Goal: Task Accomplishment & Management: Complete application form

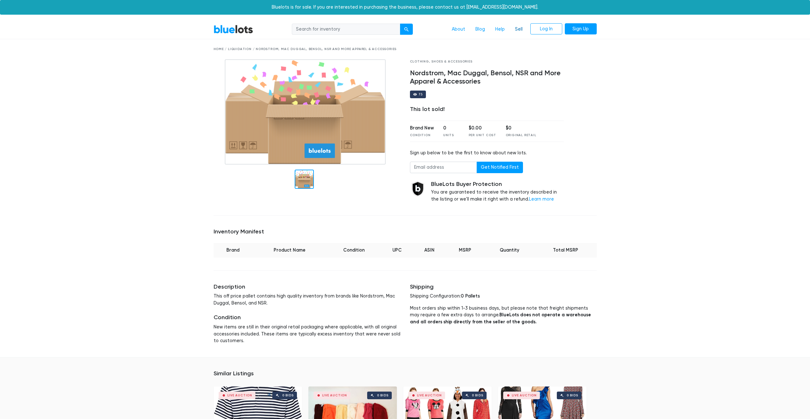
click at [515, 30] on link "Sell" at bounding box center [519, 29] width 18 height 12
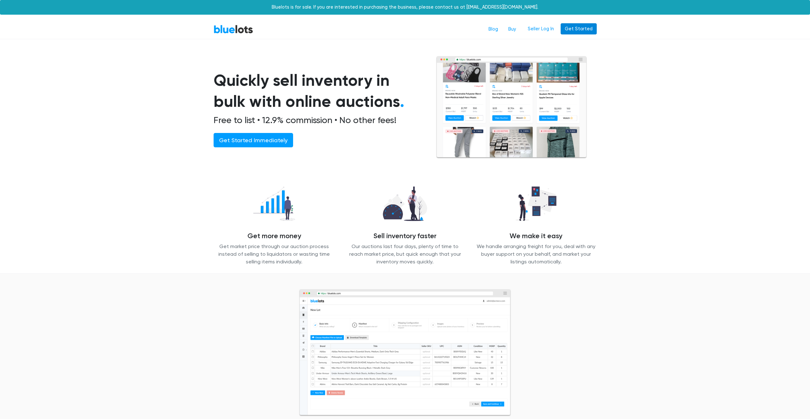
click at [575, 28] on link "Get Started" at bounding box center [579, 28] width 36 height 11
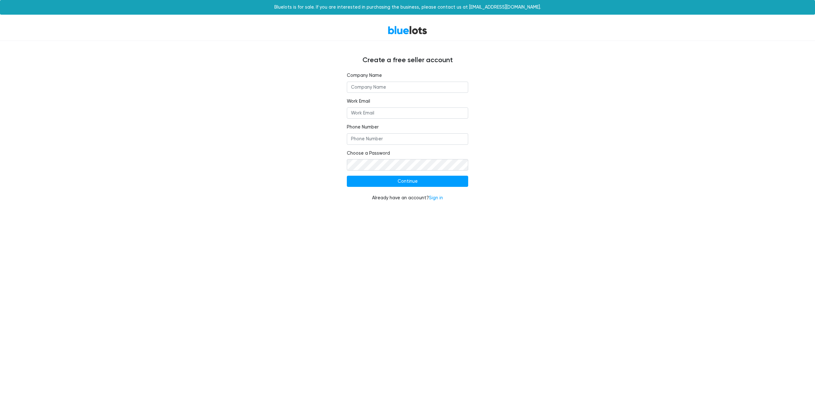
click at [365, 88] on input "text" at bounding box center [407, 87] width 121 height 11
type input "POP CULTURE VINTAGE"
type input "popculturevintage@gmail.com"
type input "1908969810"
click at [417, 179] on input "Continue" at bounding box center [407, 181] width 121 height 11
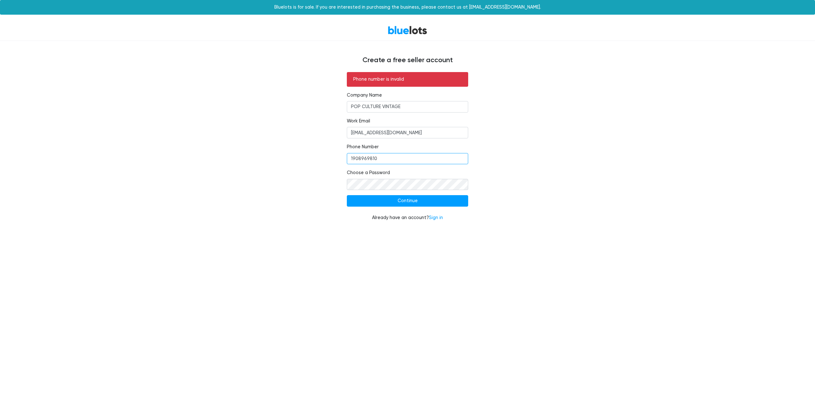
click at [353, 162] on input "1908969810" at bounding box center [407, 158] width 121 height 11
click at [359, 159] on input "908969810" at bounding box center [407, 158] width 121 height 11
click at [373, 157] on input "908 969810" at bounding box center [407, 158] width 121 height 11
click at [366, 157] on input "908 9698106" at bounding box center [407, 158] width 121 height 11
type input "908 969 8106"
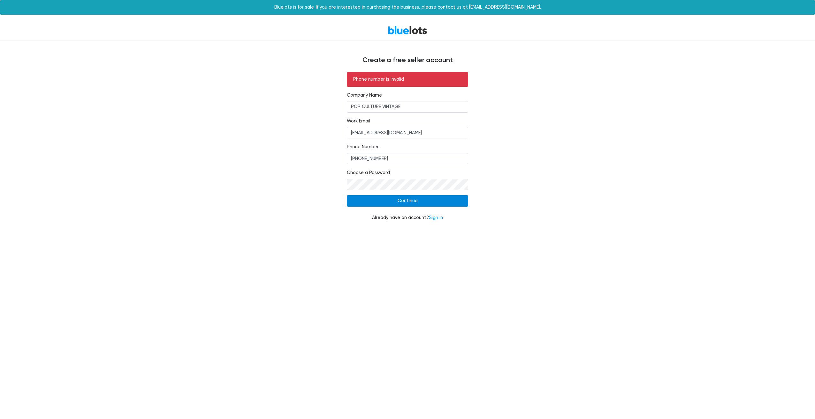
click at [409, 202] on input "Continue" at bounding box center [407, 200] width 121 height 11
click at [359, 159] on input "908 969 8106" at bounding box center [407, 158] width 121 height 11
click at [376, 159] on input "969 8106" at bounding box center [407, 158] width 121 height 11
type input "9"
type input "9089698106"
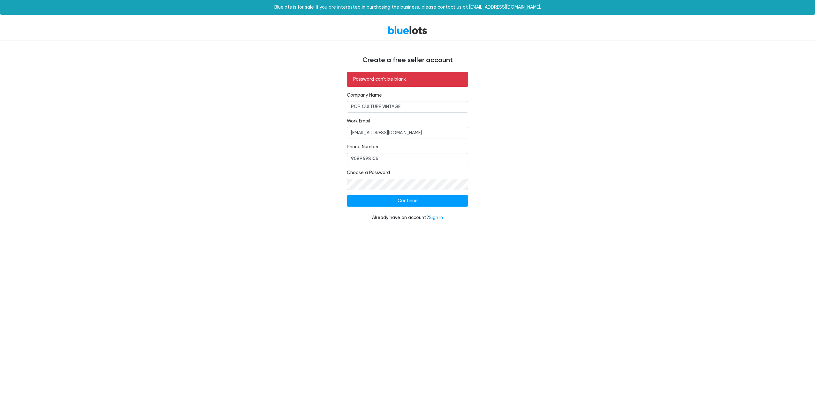
drag, startPoint x: 517, startPoint y: 160, endPoint x: 514, endPoint y: 156, distance: 5.0
click at [517, 160] on div "Password can't be blank Company Name POP CULTURE VINTAGE Work Email popculturev…" at bounding box center [407, 150] width 393 height 157
click at [408, 203] on input "Continue" at bounding box center [407, 200] width 121 height 11
click at [401, 203] on input "Continue" at bounding box center [407, 200] width 121 height 11
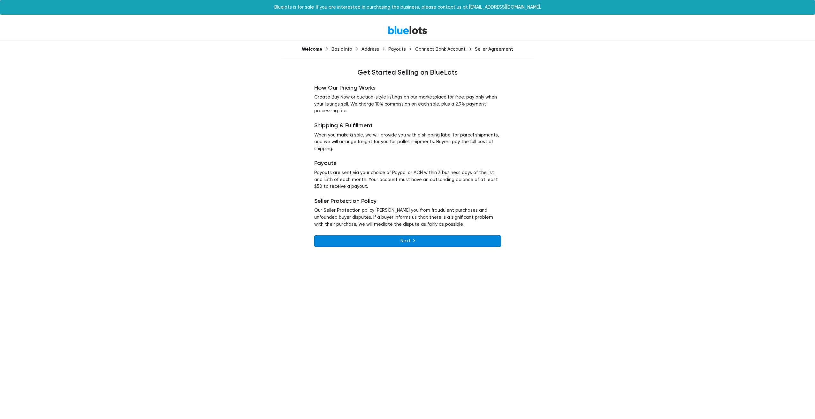
click at [408, 243] on link "Next" at bounding box center [407, 241] width 187 height 11
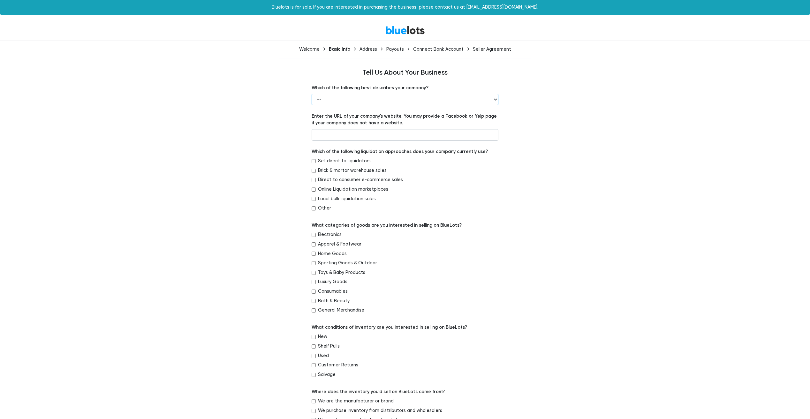
click at [363, 102] on select "-- Retailer Wholesaler Brand or Manufacturer Liquidator 3PL Other" at bounding box center [405, 99] width 187 height 11
select select "Retailer"
click at [312, 94] on select "-- Retailer Wholesaler Brand or Manufacturer Liquidator 3PL Other" at bounding box center [405, 99] width 187 height 11
drag, startPoint x: 312, startPoint y: 190, endPoint x: 311, endPoint y: 186, distance: 4.1
click at [312, 190] on input "Online Liquidation marketplaces" at bounding box center [314, 190] width 4 height 4
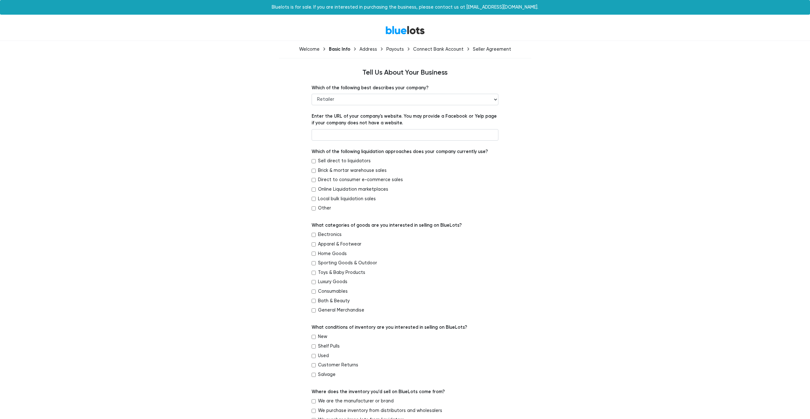
checkbox input "true"
click at [313, 181] on input "Direct to consumer e-commerce sales" at bounding box center [314, 180] width 4 height 4
checkbox input "true"
click at [315, 199] on input "Local bulk liquidation sales" at bounding box center [314, 199] width 4 height 4
checkbox input "true"
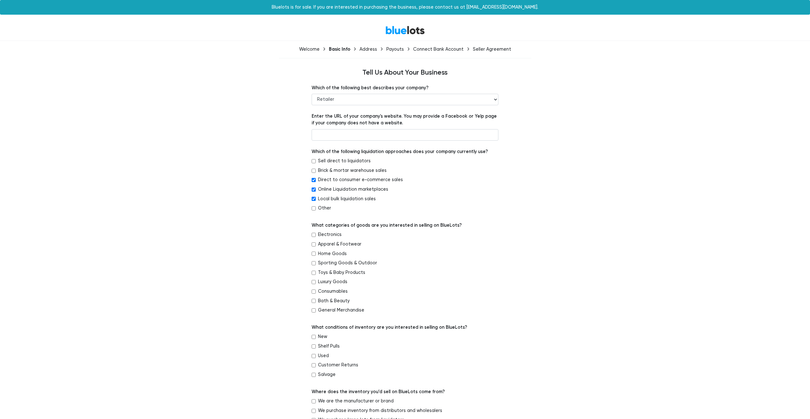
click at [313, 208] on input "Other" at bounding box center [314, 209] width 4 height 4
checkbox input "true"
click at [312, 255] on input "Home Goods" at bounding box center [314, 254] width 4 height 4
checkbox input "true"
click at [313, 283] on input "Luxury Goods" at bounding box center [314, 282] width 4 height 4
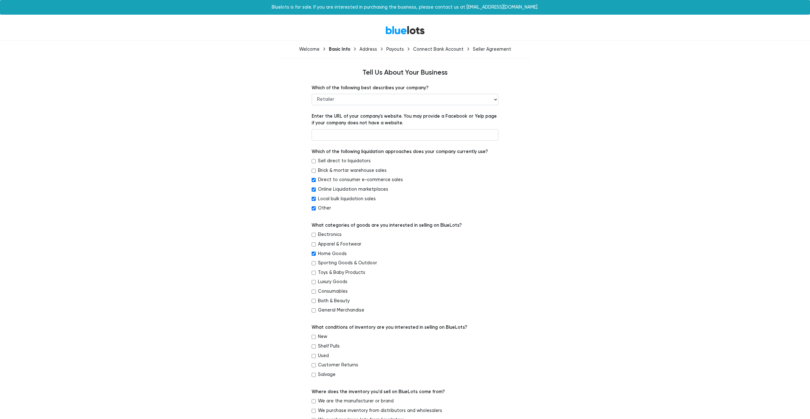
checkbox input "true"
click at [313, 313] on input "General Merchandise" at bounding box center [314, 311] width 4 height 4
checkbox input "true"
click at [313, 336] on input "New" at bounding box center [314, 337] width 4 height 4
checkbox input "true"
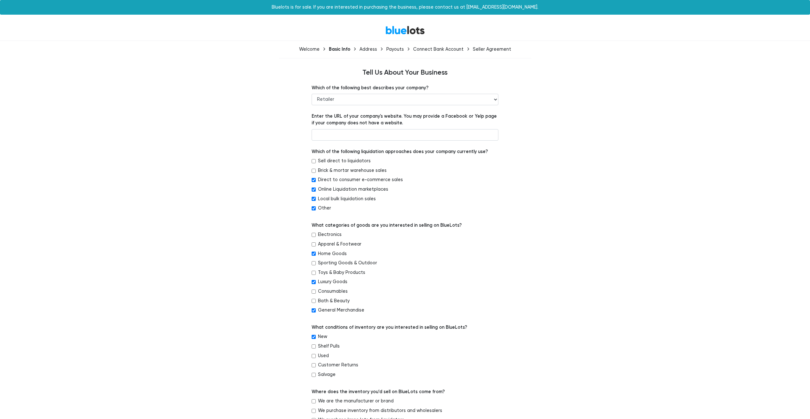
click at [312, 346] on input "Shelf Pulls" at bounding box center [314, 347] width 4 height 4
checkbox input "true"
click at [314, 367] on input "Customer Returns" at bounding box center [314, 366] width 4 height 4
checkbox input "true"
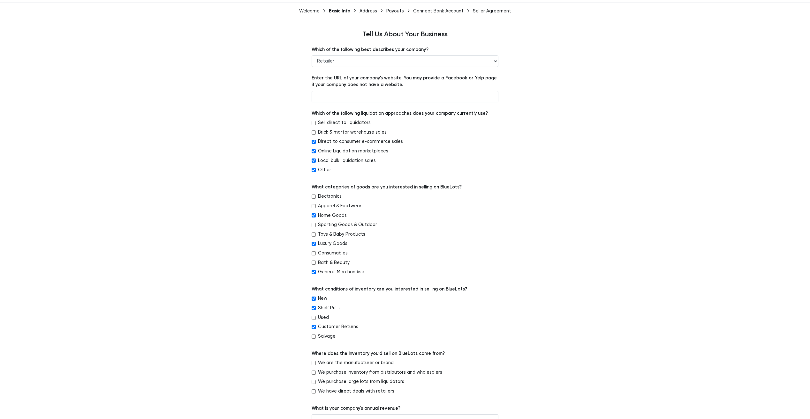
scroll to position [39, 0]
click at [314, 143] on input "Direct to consumer e-commerce sales" at bounding box center [314, 141] width 4 height 4
checkbox input "false"
click at [314, 130] on input "Brick & mortar warehouse sales" at bounding box center [314, 132] width 4 height 4
checkbox input "true"
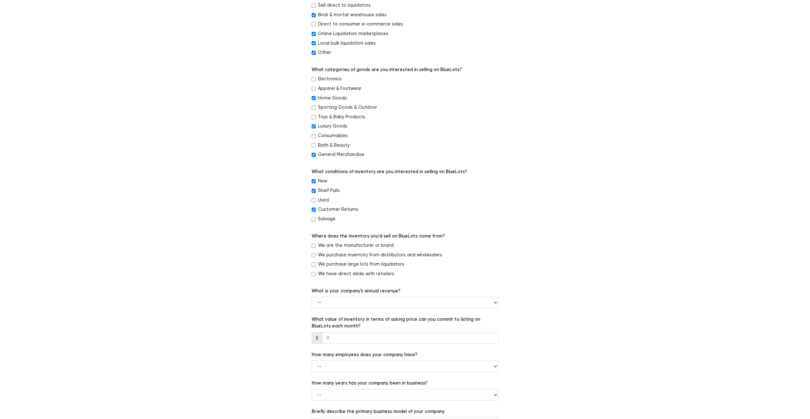
scroll to position [157, 0]
click at [324, 300] on select "-- Less than $100,000 $100,000 to $500,000 $500,000 to $1,000,000 $1,000,000 to…" at bounding box center [405, 301] width 187 height 11
select select "$5,000,000 to $10,000,000"
click at [312, 296] on select "-- Less than $100,000 $100,000 to $500,000 $500,000 to $1,000,000 $1,000,000 to…" at bounding box center [405, 301] width 187 height 11
click at [336, 340] on input "number" at bounding box center [410, 336] width 176 height 11
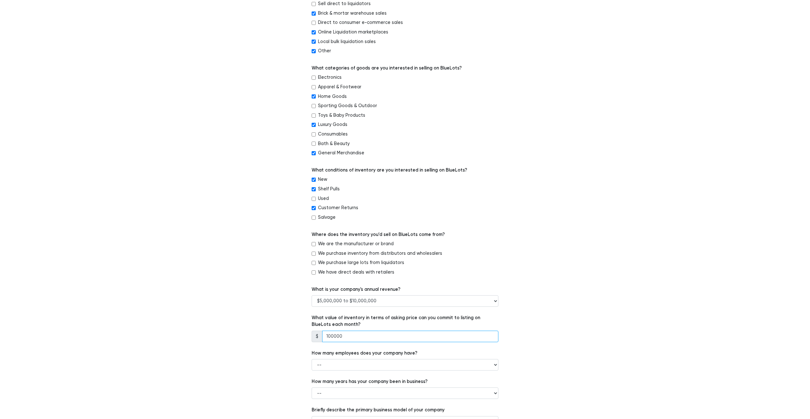
type input "100000"
click at [316, 368] on select "-- 1 - 5 6 - 20 21 - 50 More than 50" at bounding box center [405, 364] width 187 height 11
click at [380, 303] on select "-- Less than $100,000 $100,000 to $500,000 $500,000 to $1,000,000 $1,000,000 to…" at bounding box center [405, 301] width 187 height 11
select select "$500,000 to $1,000,000"
click at [312, 296] on select "-- Less than $100,000 $100,000 to $500,000 $500,000 to $1,000,000 $1,000,000 to…" at bounding box center [405, 301] width 187 height 11
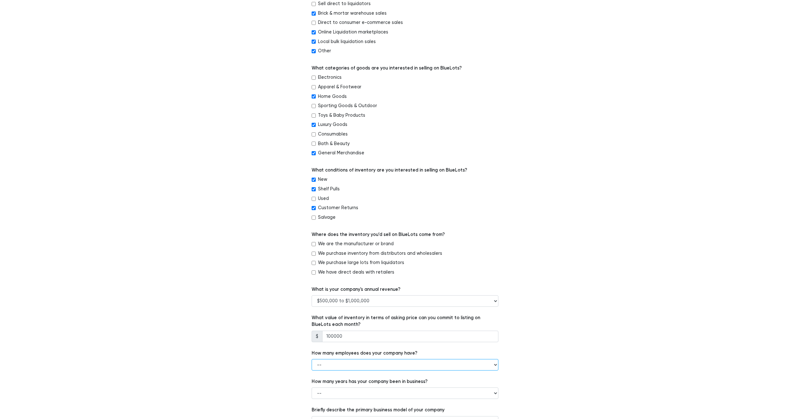
click at [324, 367] on select "-- 1 - 5 6 - 20 21 - 50 More than 50" at bounding box center [405, 364] width 187 height 11
select select "1 - 5"
click at [312, 359] on select "-- 1 - 5 6 - 20 21 - 50 More than 50" at bounding box center [405, 364] width 187 height 11
click at [327, 396] on select "-- Less than 1 year 1 to 3 years 4+ years" at bounding box center [405, 393] width 187 height 11
select select "4+ years"
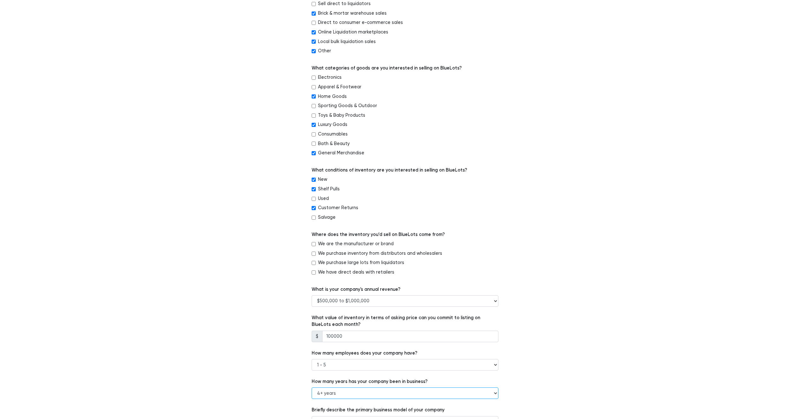
click at [312, 388] on select "-- Less than 1 year 1 to 3 years 4+ years" at bounding box center [405, 393] width 187 height 11
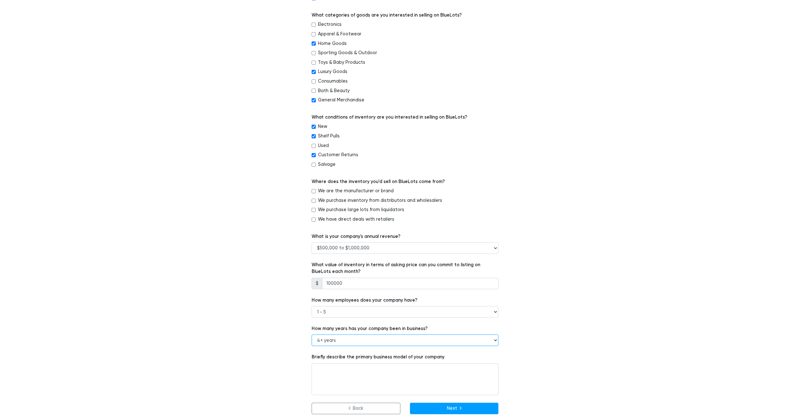
scroll to position [213, 0]
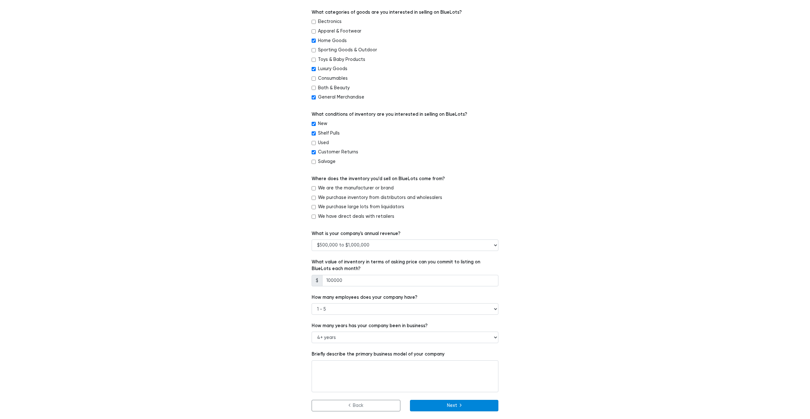
click at [460, 410] on button "Next" at bounding box center [454, 405] width 89 height 11
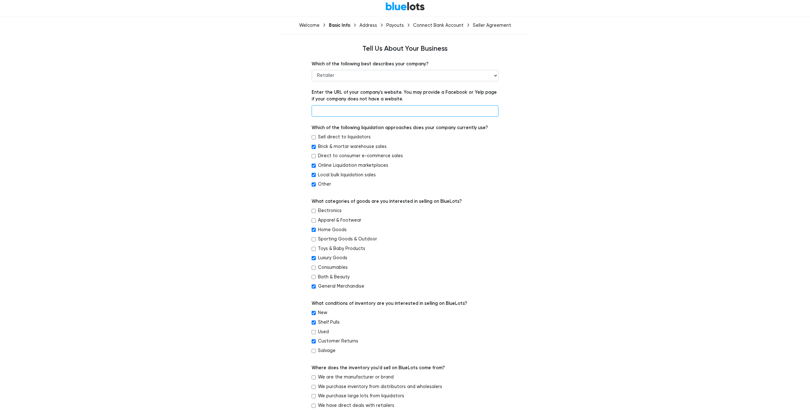
scroll to position [22, 0]
